Goal: Information Seeking & Learning: Find specific fact

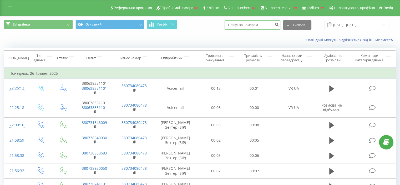
click at [247, 24] on input at bounding box center [253, 24] width 56 height 9
paste input "380957974550"
type input "380957974550"
click at [280, 22] on button "submit" at bounding box center [276, 24] width 7 height 9
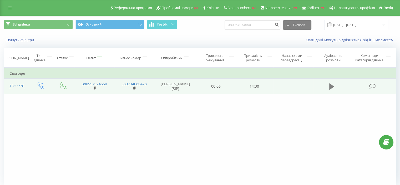
click at [332, 87] on icon at bounding box center [331, 86] width 5 height 6
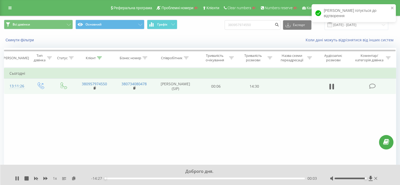
drag, startPoint x: 350, startPoint y: 178, endPoint x: 377, endPoint y: 178, distance: 27.6
click at [377, 178] on div at bounding box center [354, 178] width 48 height 5
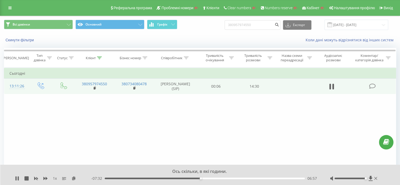
click at [42, 178] on div "1 x" at bounding box center [53, 178] width 76 height 5
click at [44, 178] on div "1 x" at bounding box center [53, 178] width 76 height 5
click at [42, 178] on div "1 x" at bounding box center [53, 178] width 76 height 5
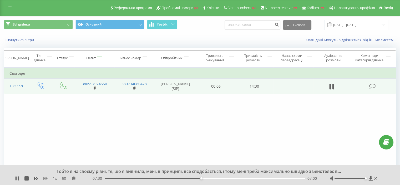
click at [46, 178] on icon at bounding box center [45, 178] width 4 height 3
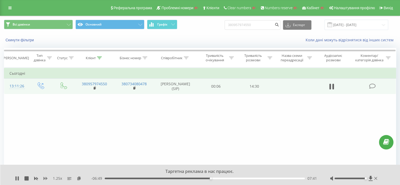
click at [45, 177] on icon at bounding box center [45, 178] width 4 height 4
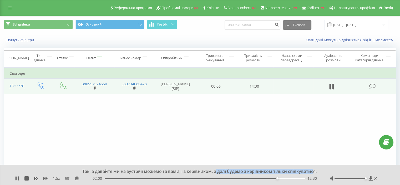
drag, startPoint x: 217, startPoint y: 171, endPoint x: 313, endPoint y: 170, distance: 96.0
click at [313, 170] on div "Так, а давайте ми на зустрічі можемо і з вами, і з керівником, а далі будемо з …" at bounding box center [196, 172] width 291 height 6
click at [315, 172] on div "Так, а давайте ми на зустрічі можемо і з вами, і з керівником, а далі будемо з …" at bounding box center [196, 172] width 291 height 6
click at [319, 169] on div "Так, а давайте ми на зустрічі можемо і з вами, і з керівником, а далі будемо з …" at bounding box center [196, 172] width 291 height 6
